Goal: Task Accomplishment & Management: Complete application form

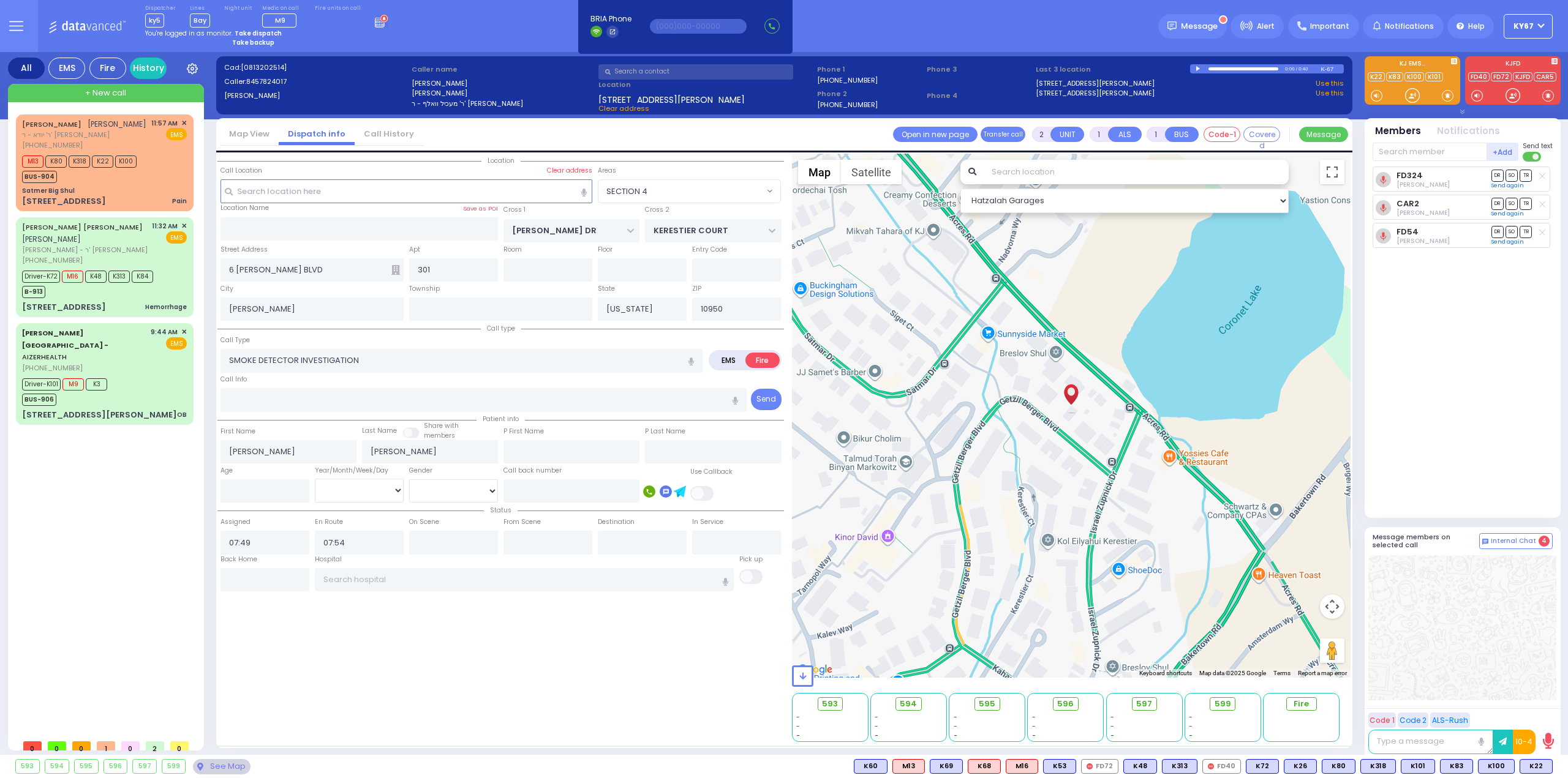
select select "SECTION 4"
select select
click at [137, 302] on div "[STREET_ADDRESS] [GEOGRAPHIC_DATA]" at bounding box center [104, 308] width 165 height 12
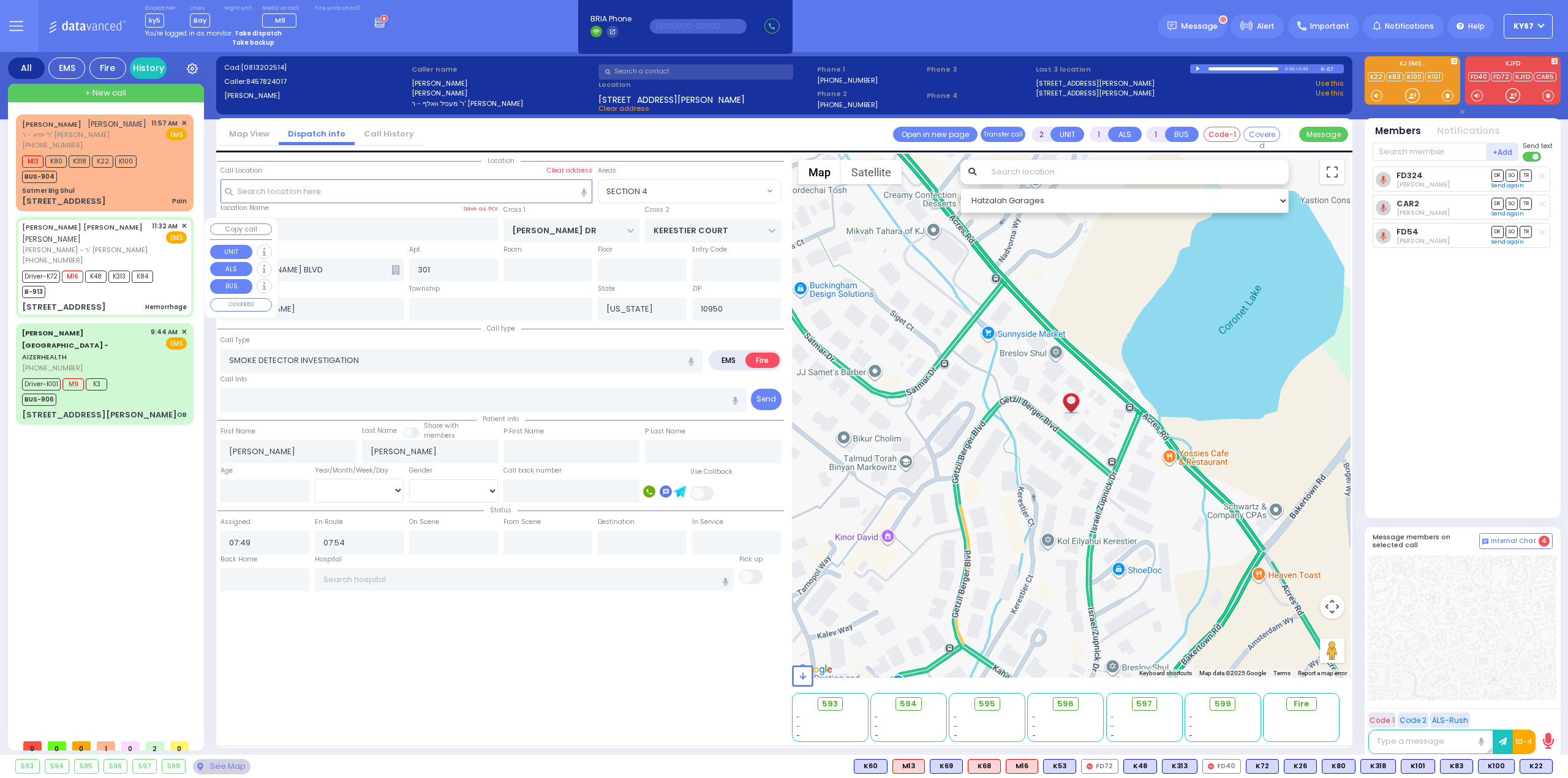
type input "6"
select select
type input "Hemorrhage"
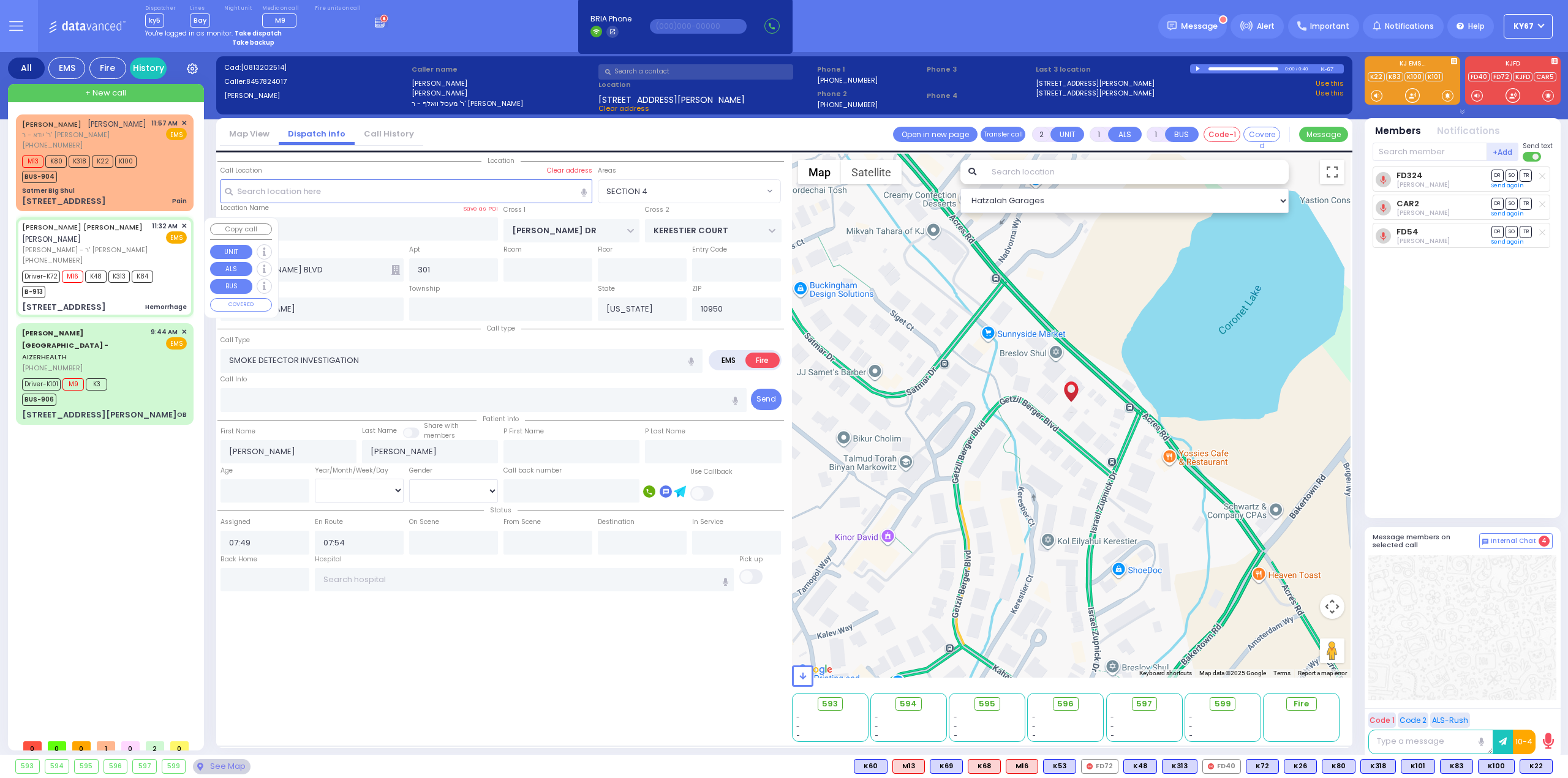
radio input "true"
type input "[PERSON_NAME]"
type input "Matel"
type input "Indig"
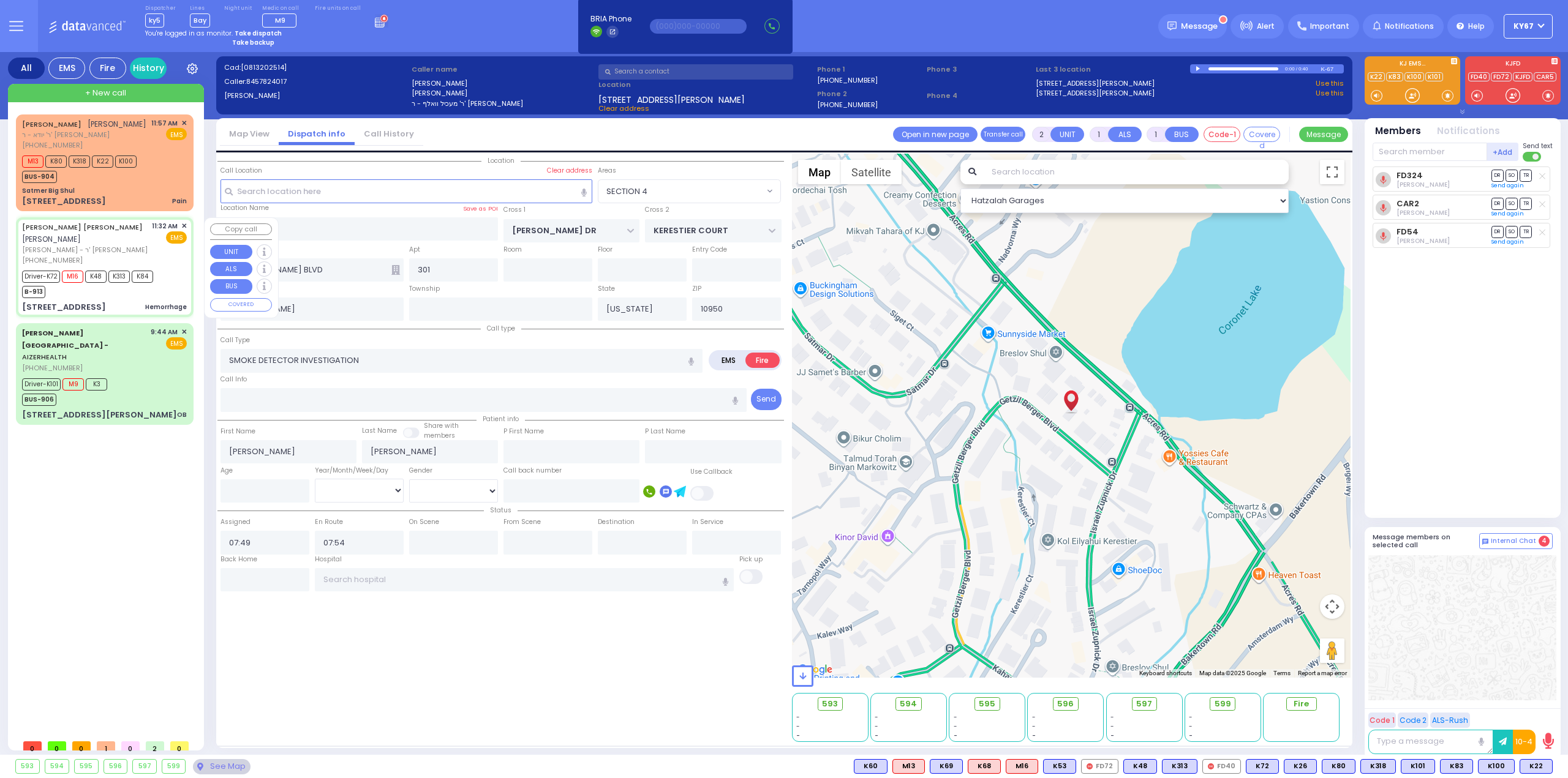
type input "39"
select select "Year"
select select "[DEMOGRAPHIC_DATA]"
type input "11:32"
type input "11:33"
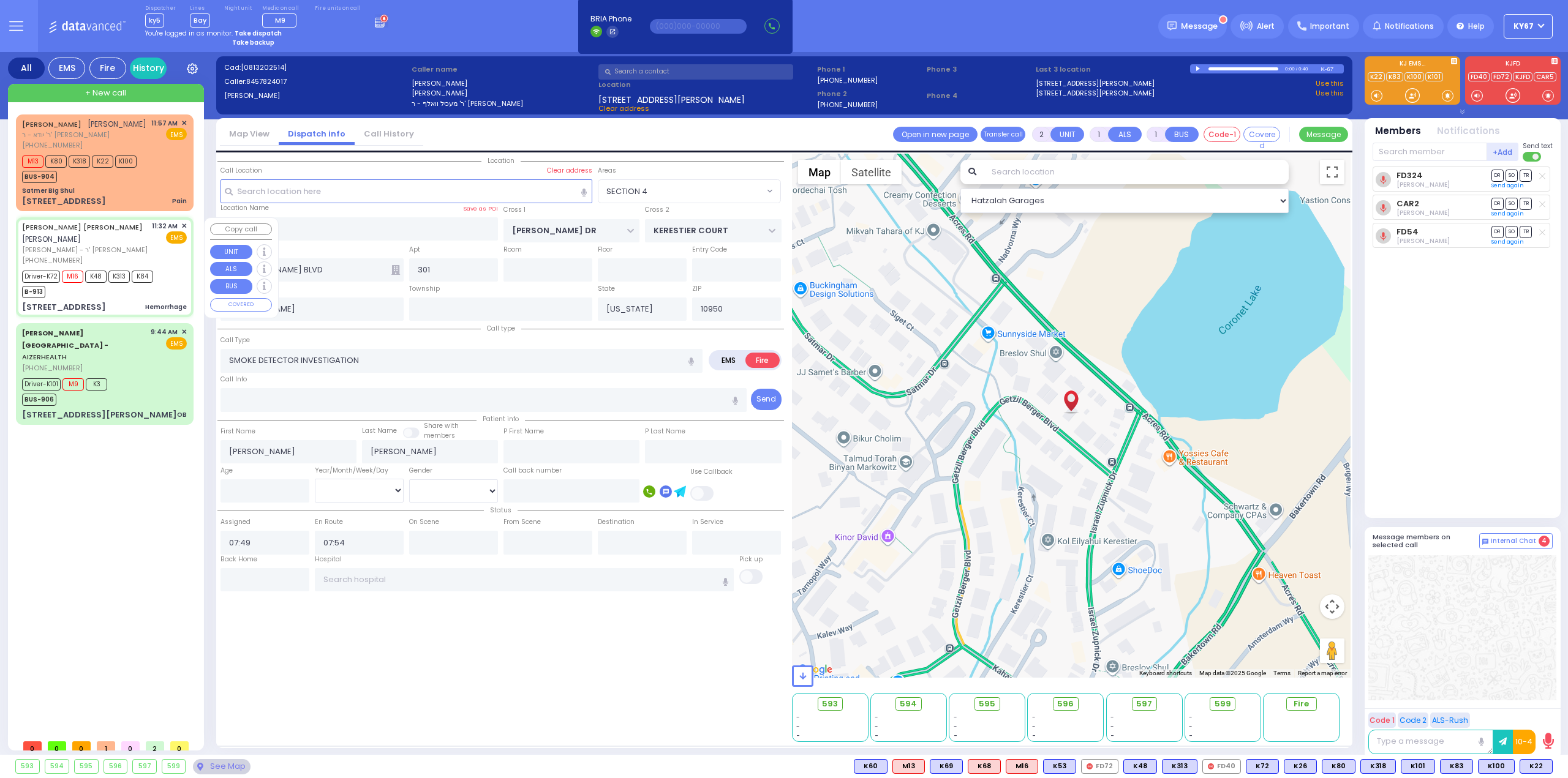
type input "11:36"
type input "11:52"
type input "12:11"
type input "[GEOGRAPHIC_DATA]"
select select "Hatzalah Garages"
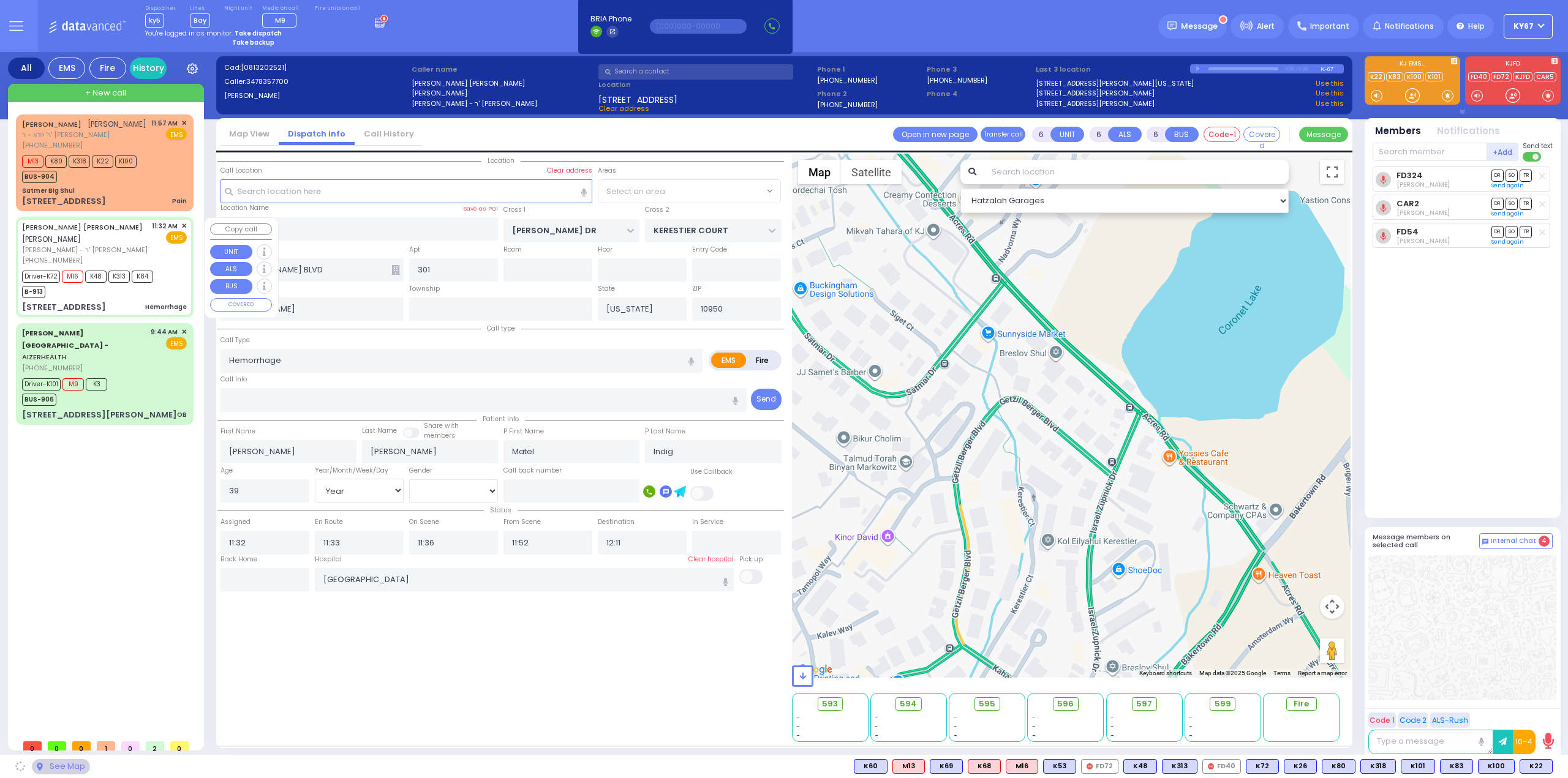
type input "ROBIN RD"
type input "ORIOLE RD"
type input "[STREET_ADDRESS]"
type input "Monroe"
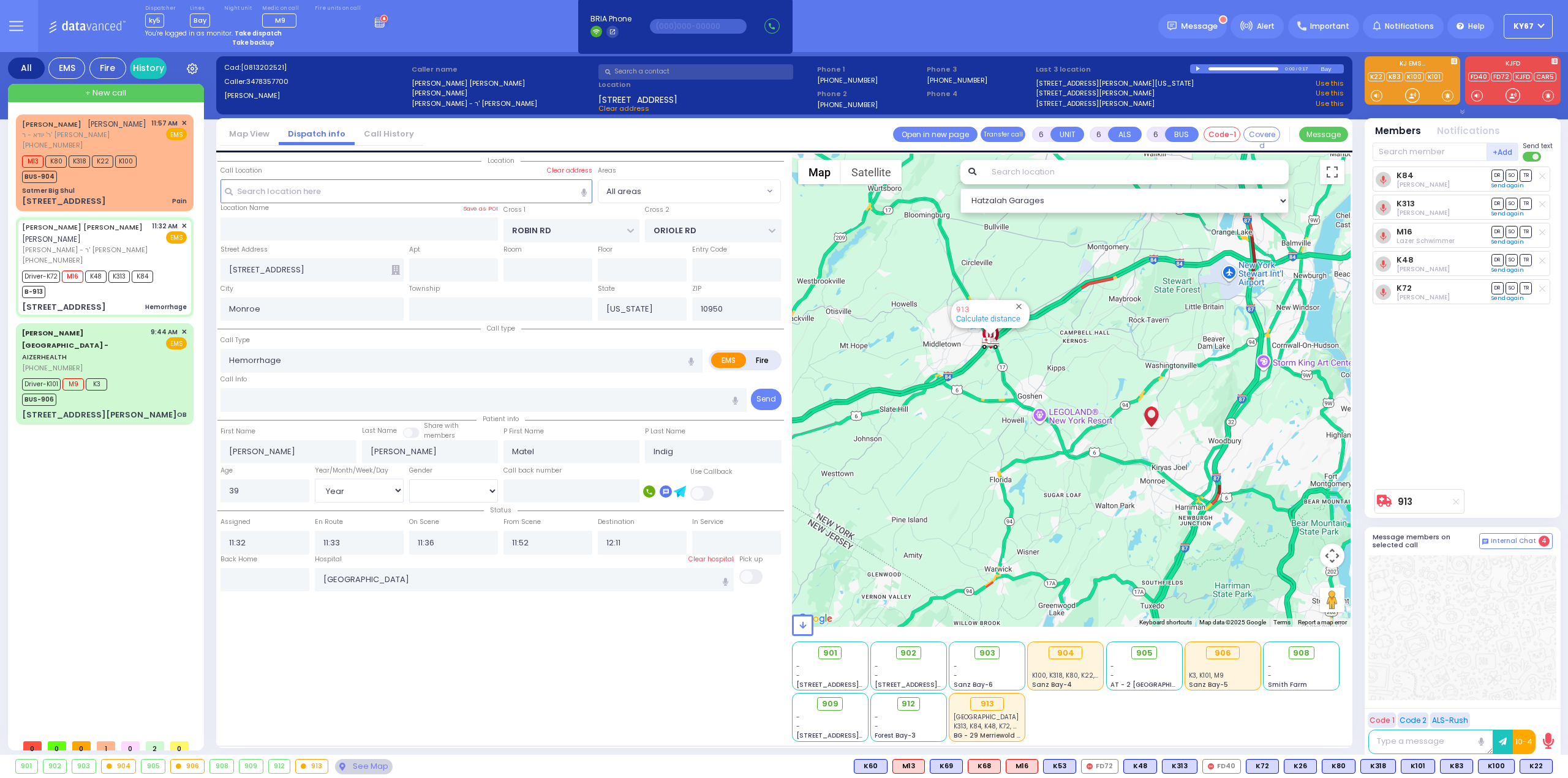
click at [152, 445] on div "[PERSON_NAME] [PERSON_NAME] [PERSON_NAME] - ר' [PERSON_NAME] [PHONE_NUMBER] 11:…" at bounding box center [107, 424] width 182 height 619
select select
radio input "true"
select select "Year"
select select "[DEMOGRAPHIC_DATA]"
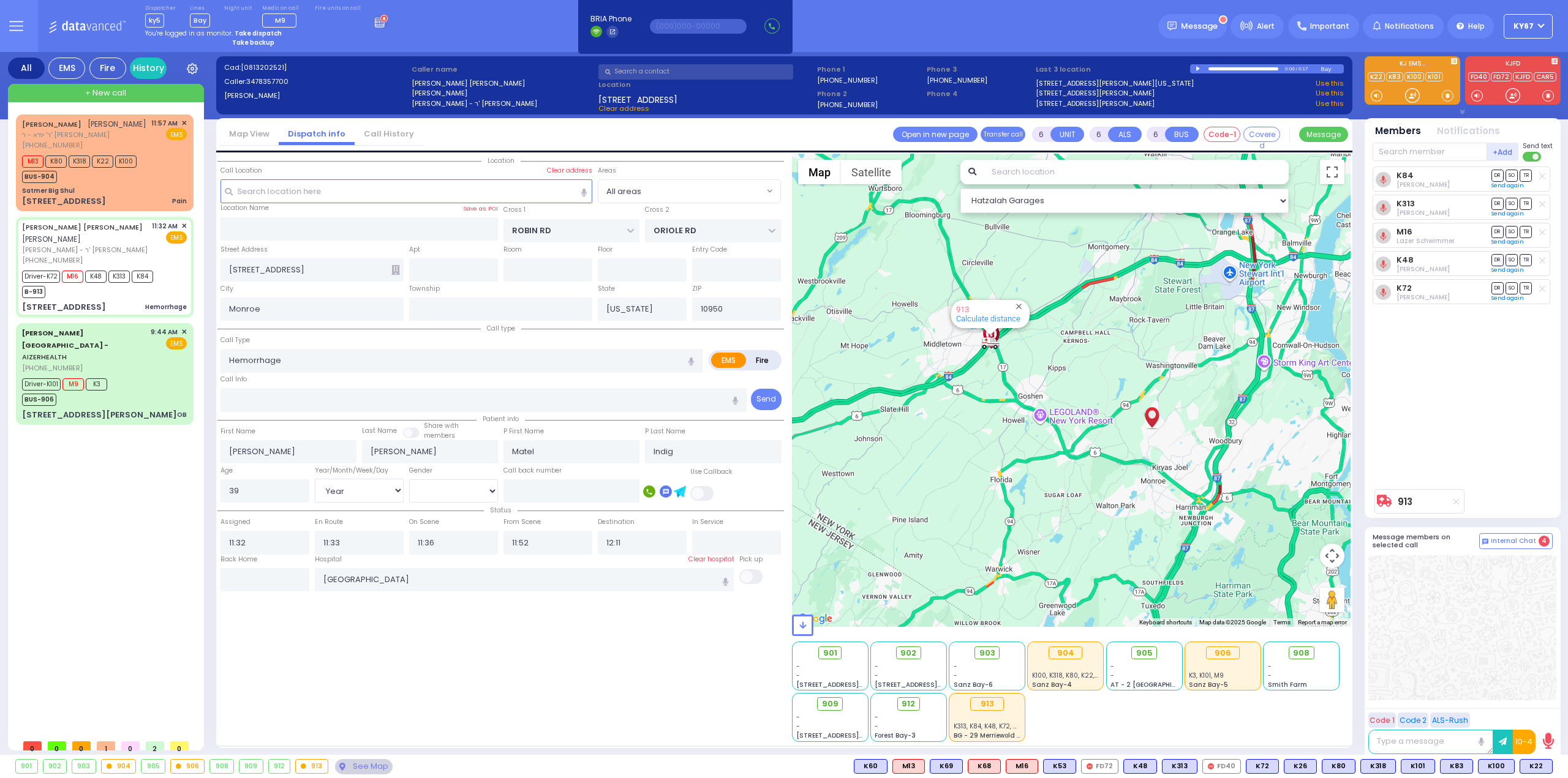
select select "Hatzalah Garages"
select select
radio input "true"
select select "Year"
select select "[DEMOGRAPHIC_DATA]"
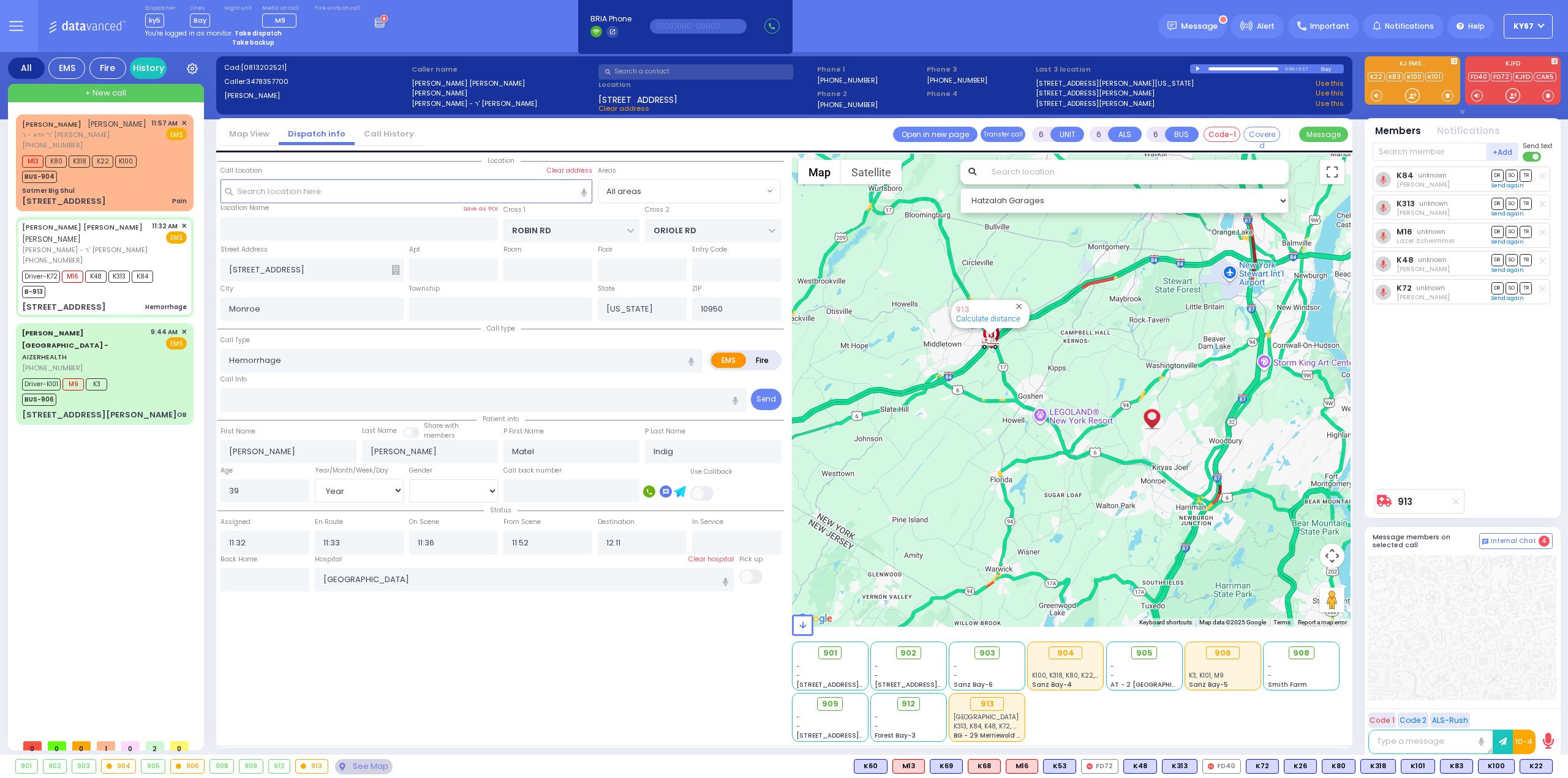
select select "Hatzalah Garages"
select select
radio input "true"
select select "Year"
select select "[DEMOGRAPHIC_DATA]"
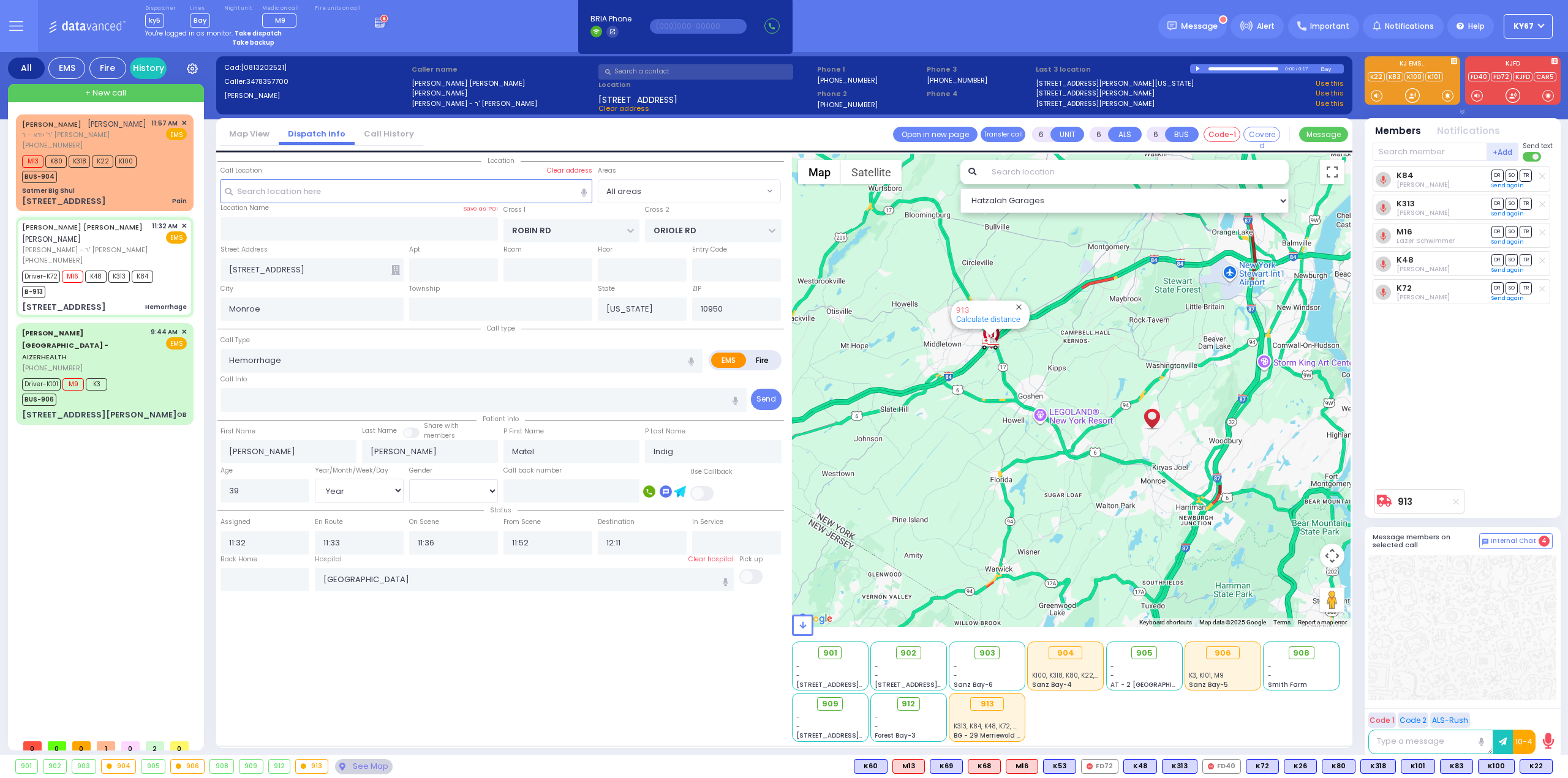
type input "12:26"
select select "Hatzalah Garages"
select select
radio input "true"
select select "Year"
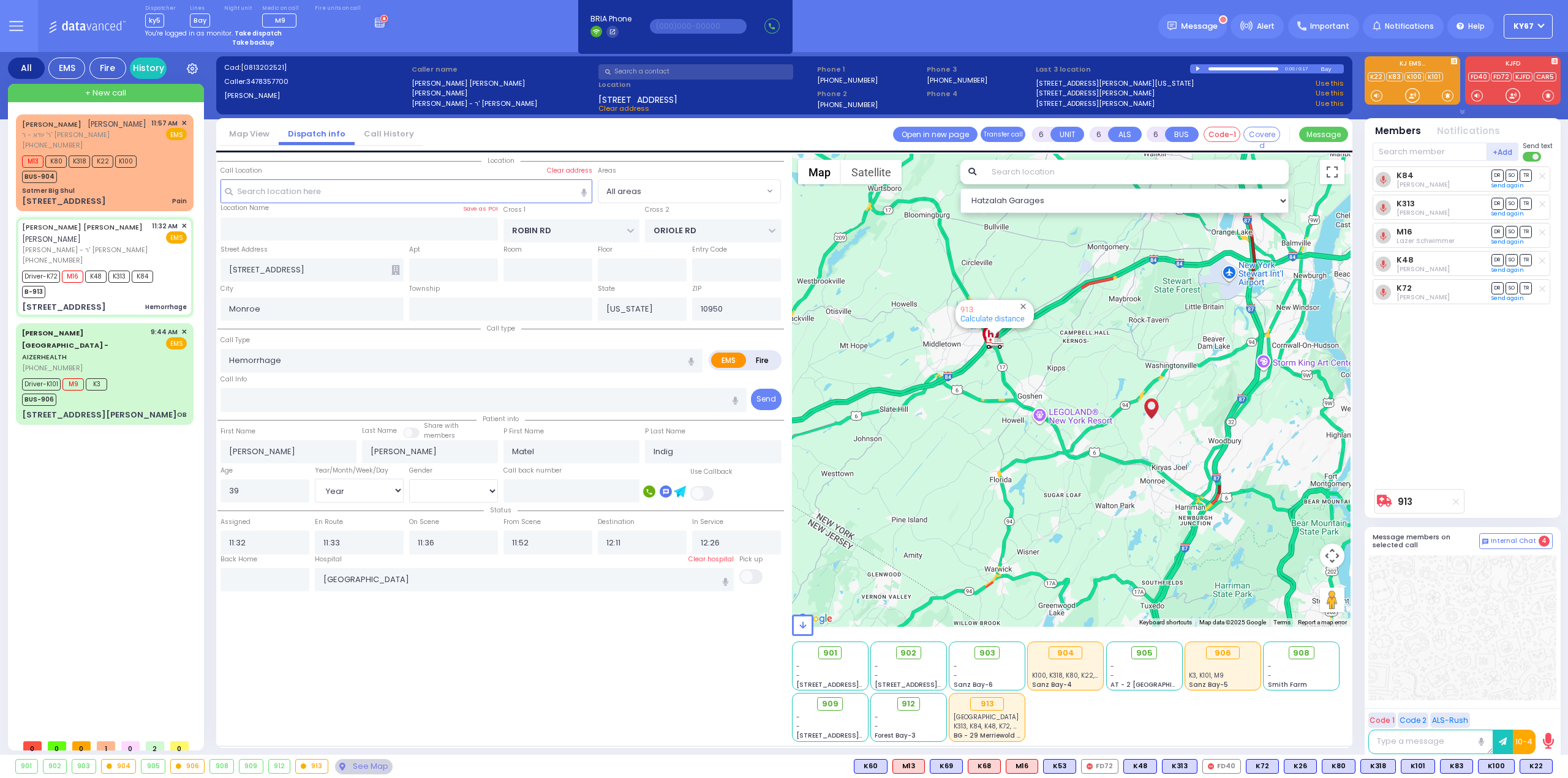
select select "[DEMOGRAPHIC_DATA]"
select select "Hatzalah Garages"
select select
radio input "true"
select select "Year"
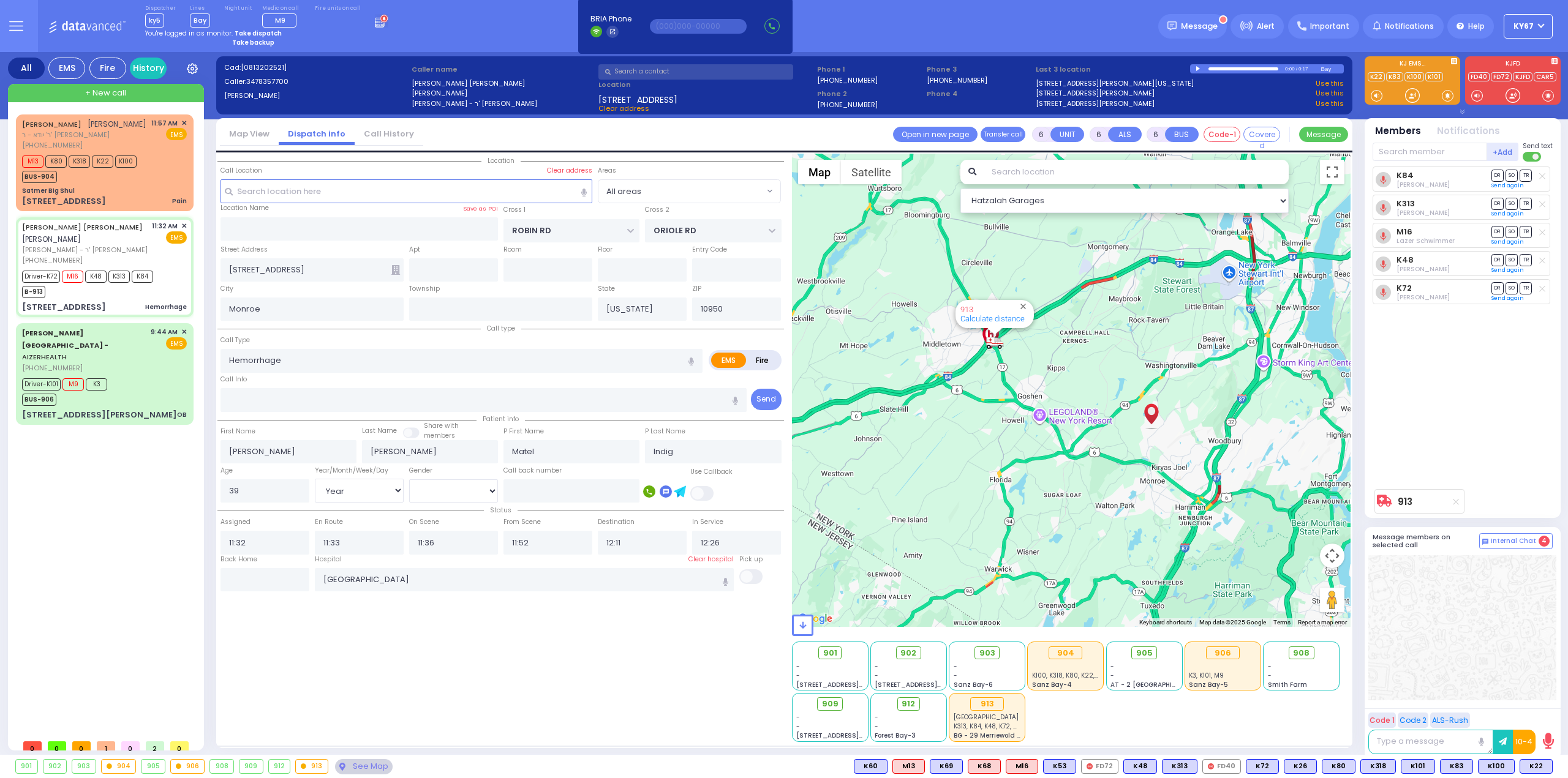
select select "[DEMOGRAPHIC_DATA]"
select select "Hatzalah Garages"
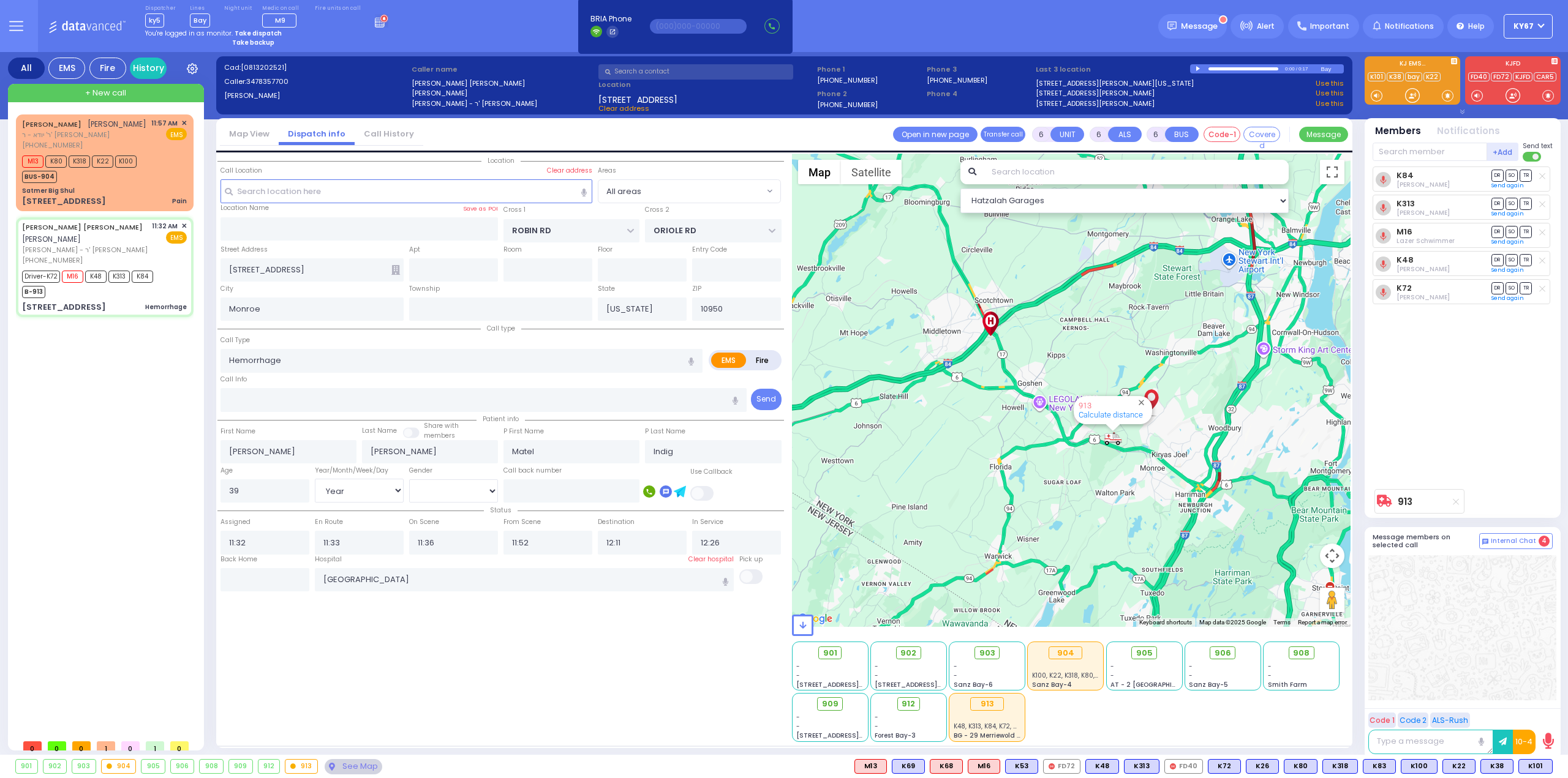
select select
radio input "true"
select select "Year"
select select "[DEMOGRAPHIC_DATA]"
select select "Hatzalah Garages"
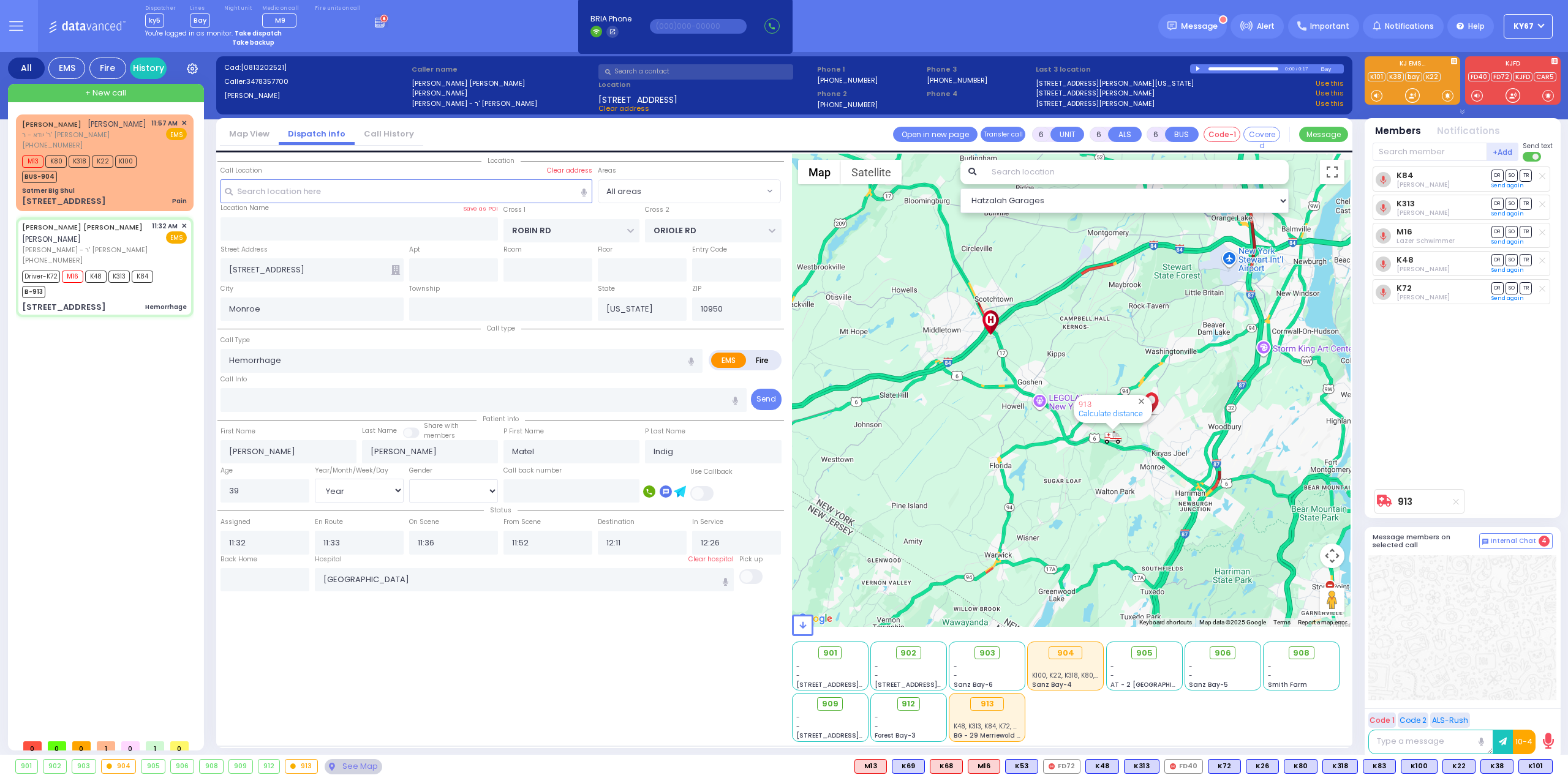
select select
radio input "true"
select select "Year"
select select "[DEMOGRAPHIC_DATA]"
select select "Hatzalah Garages"
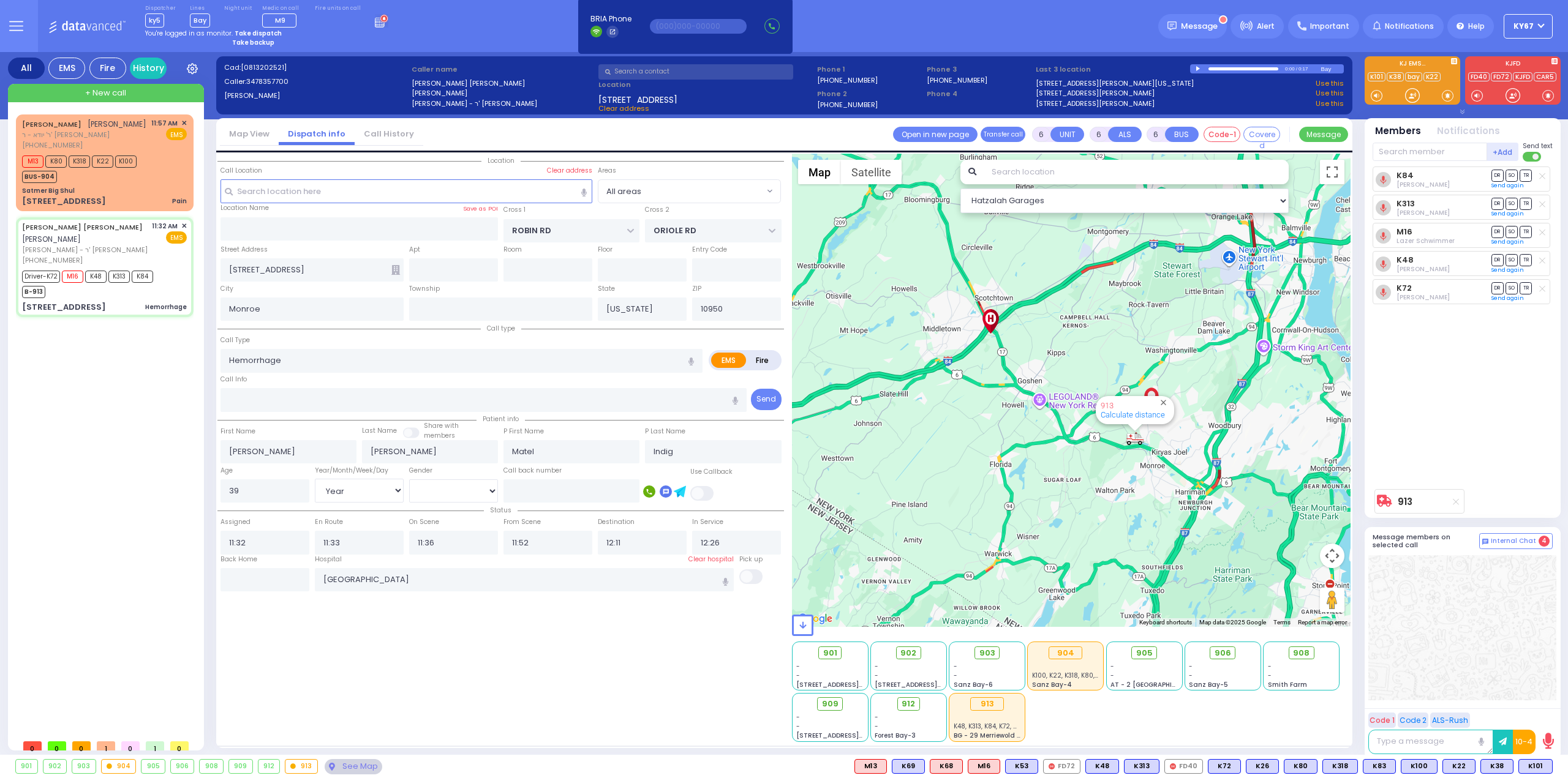
select select
radio input "true"
select select "Year"
select select "[DEMOGRAPHIC_DATA]"
select select "Hatzalah Garages"
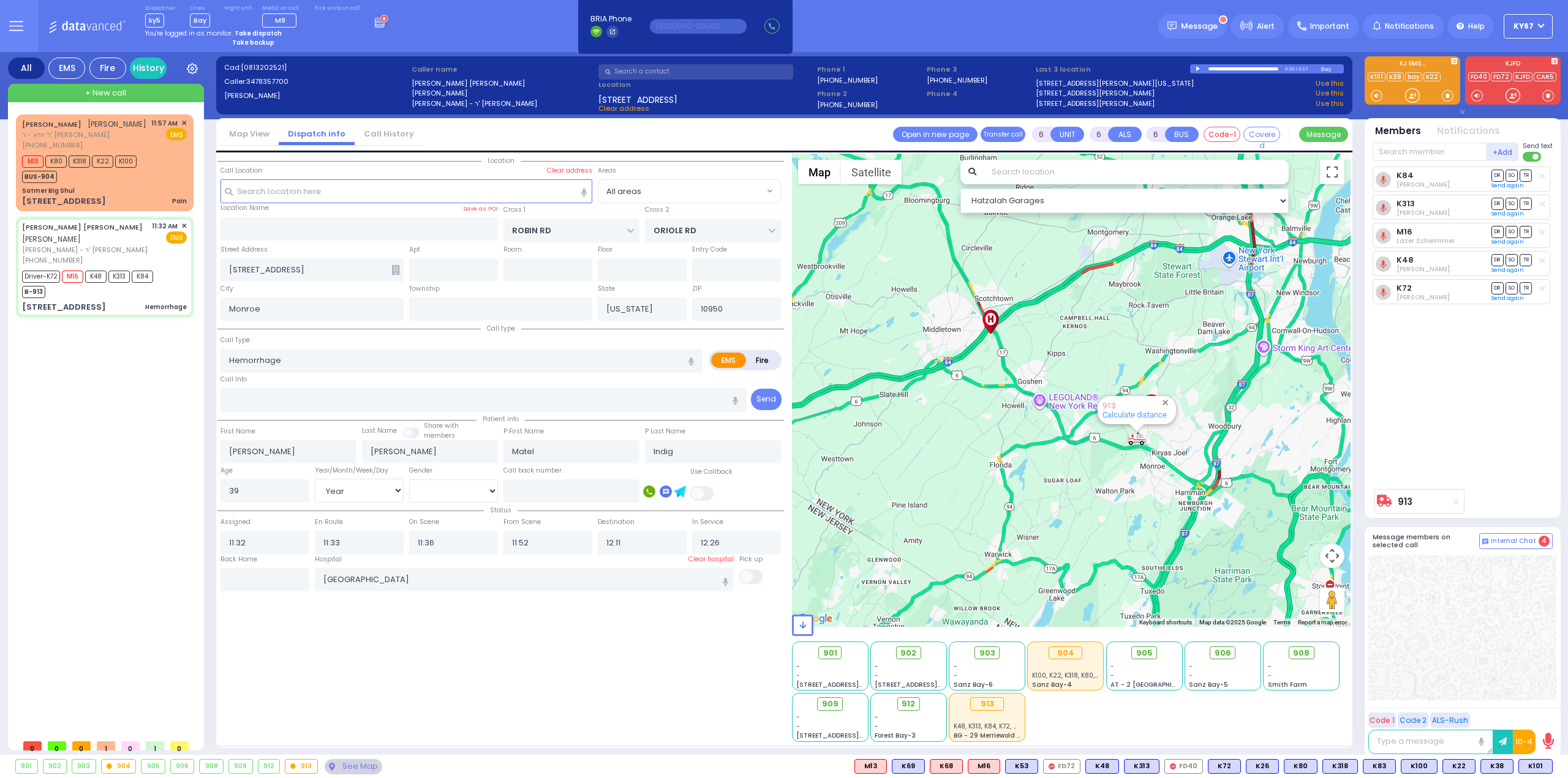
select select
radio input "true"
select select "Year"
select select "[DEMOGRAPHIC_DATA]"
select select "Hatzalah Garages"
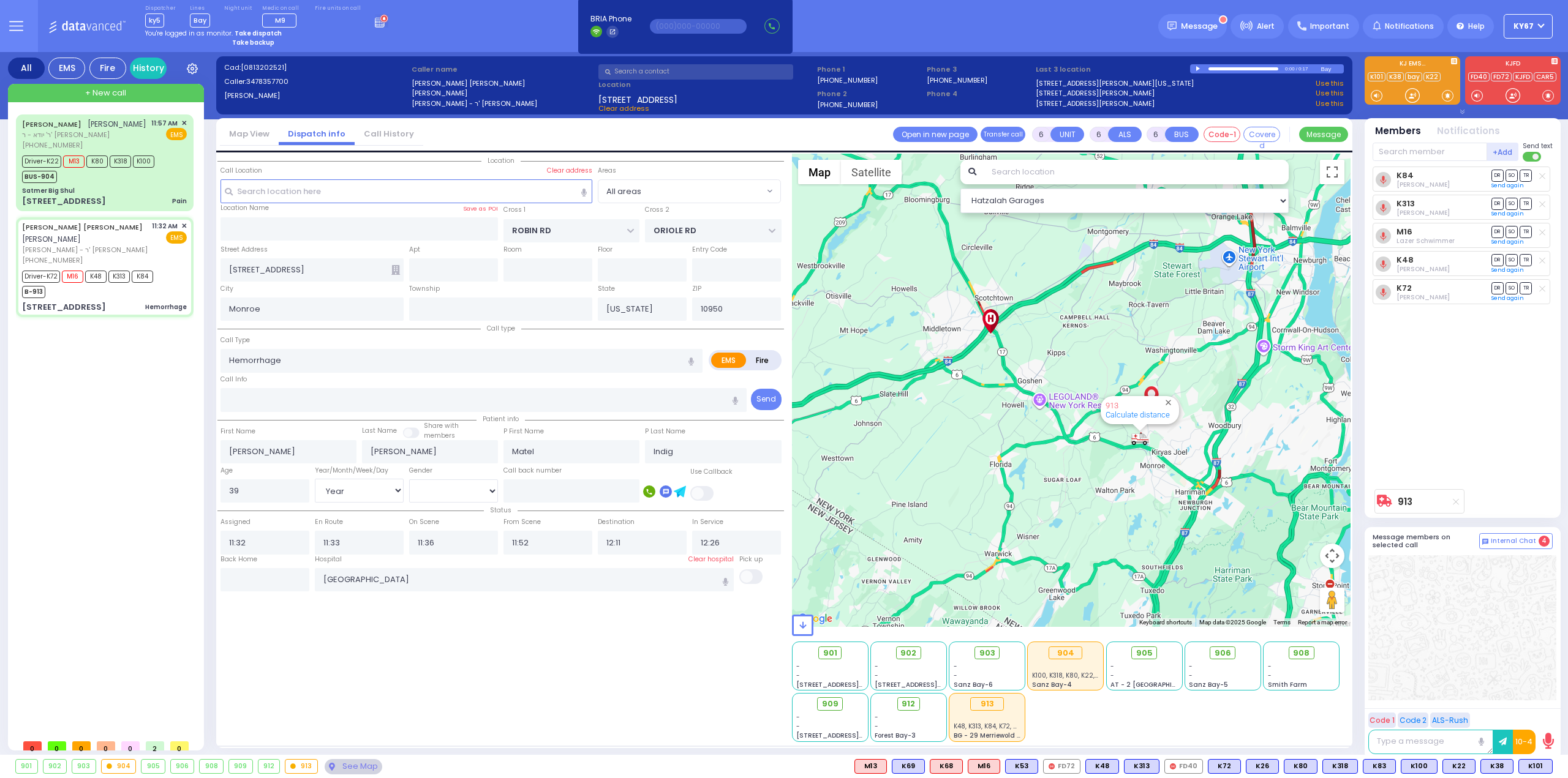
select select
radio input "true"
select select "Year"
select select "[DEMOGRAPHIC_DATA]"
select select "Hatzalah Garages"
